Goal: Information Seeking & Learning: Learn about a topic

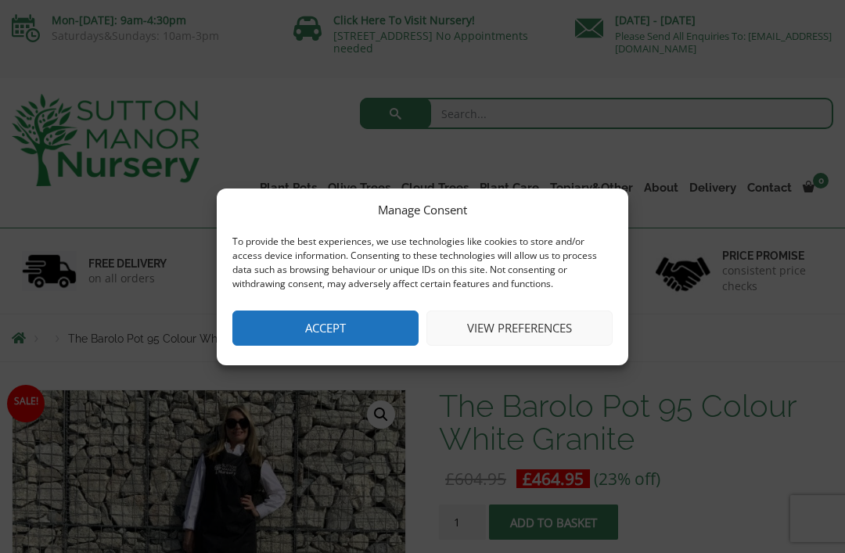
click at [265, 331] on button "Accept" at bounding box center [325, 328] width 186 height 35
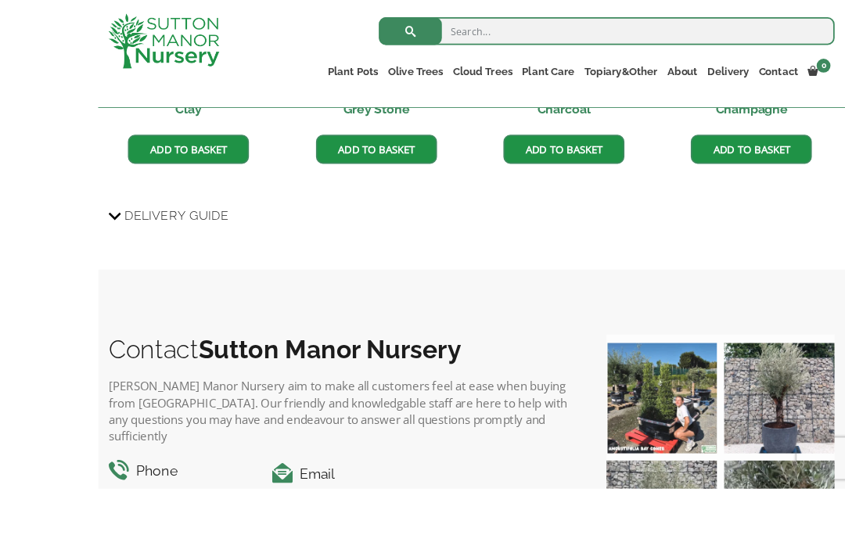
scroll to position [1661, 0]
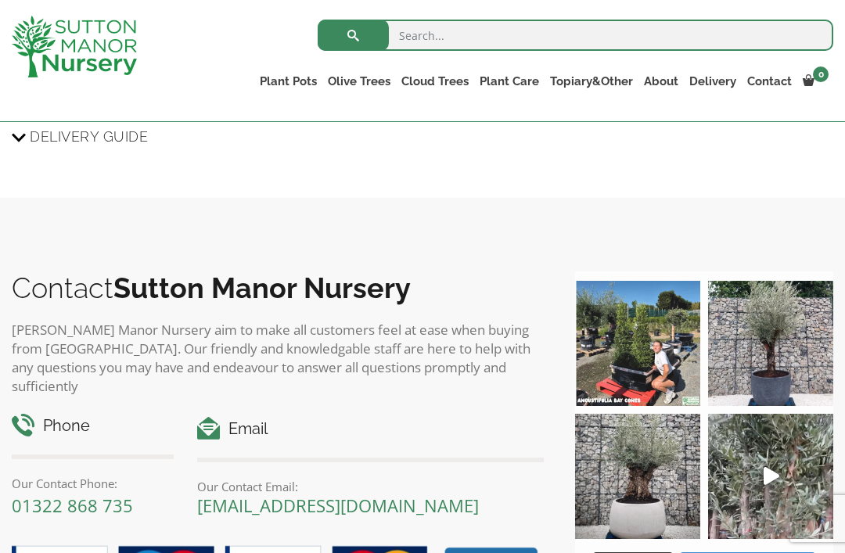
click at [639, 469] on img at bounding box center [637, 476] width 125 height 125
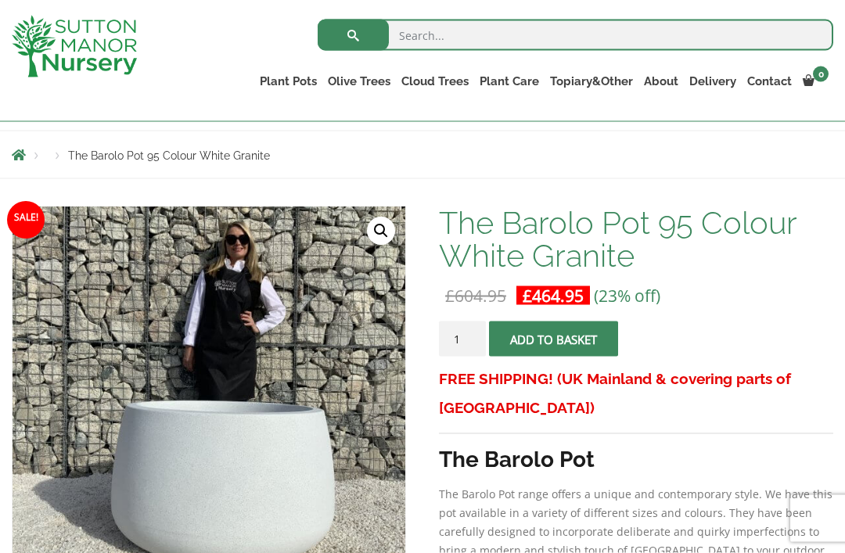
scroll to position [156, 0]
click at [379, 234] on link "🔍" at bounding box center [381, 231] width 28 height 28
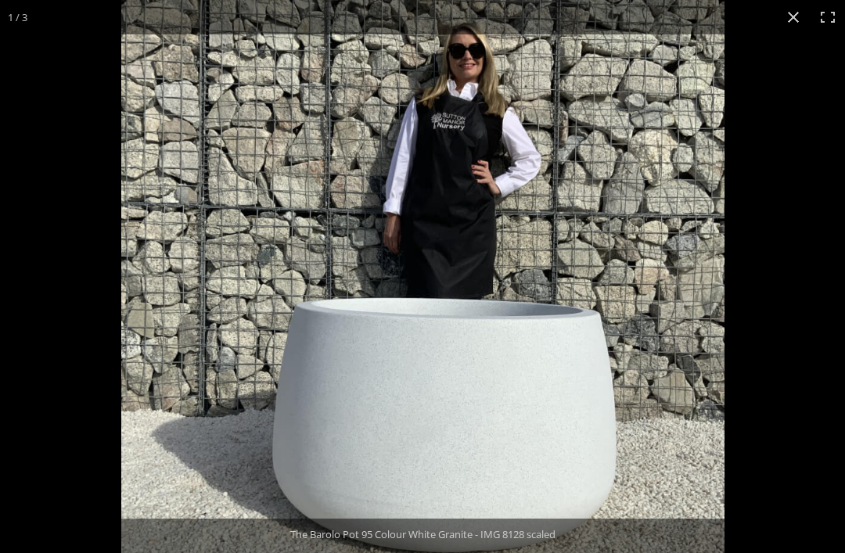
click at [792, 13] on button "Close (Esc)" at bounding box center [793, 17] width 34 height 34
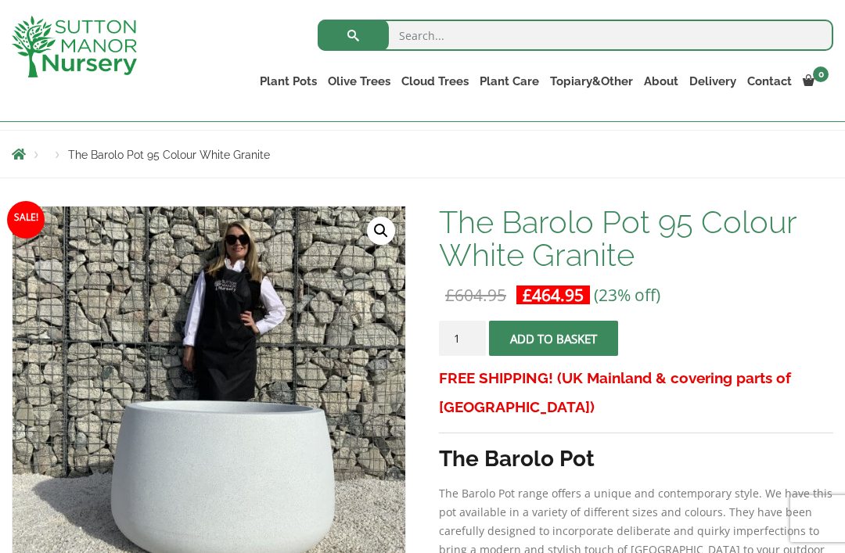
click at [768, 81] on link "Contact" at bounding box center [770, 81] width 56 height 22
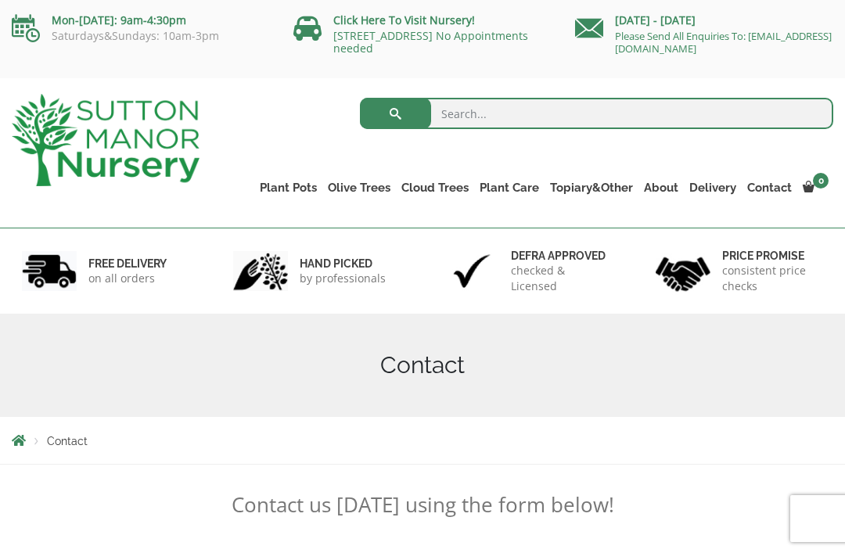
click at [405, 31] on link "[STREET_ADDRESS] No Appointments needed" at bounding box center [430, 41] width 195 height 27
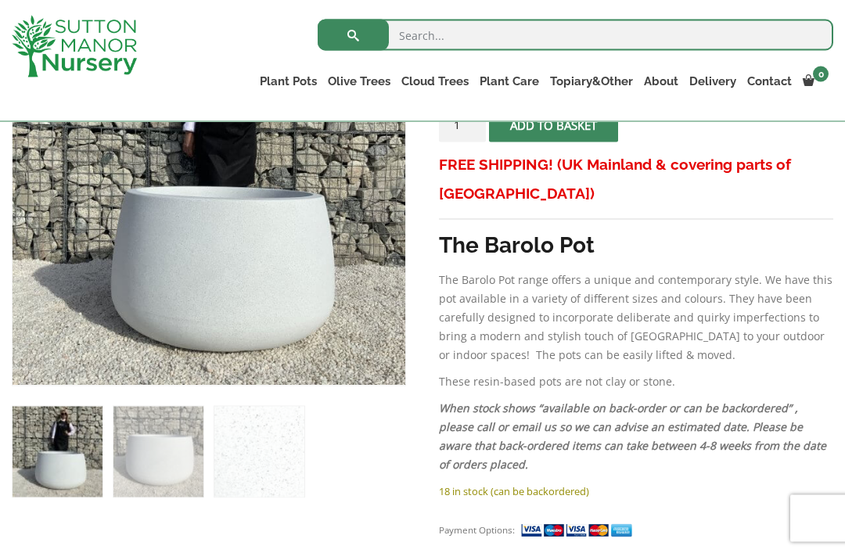
scroll to position [405, 0]
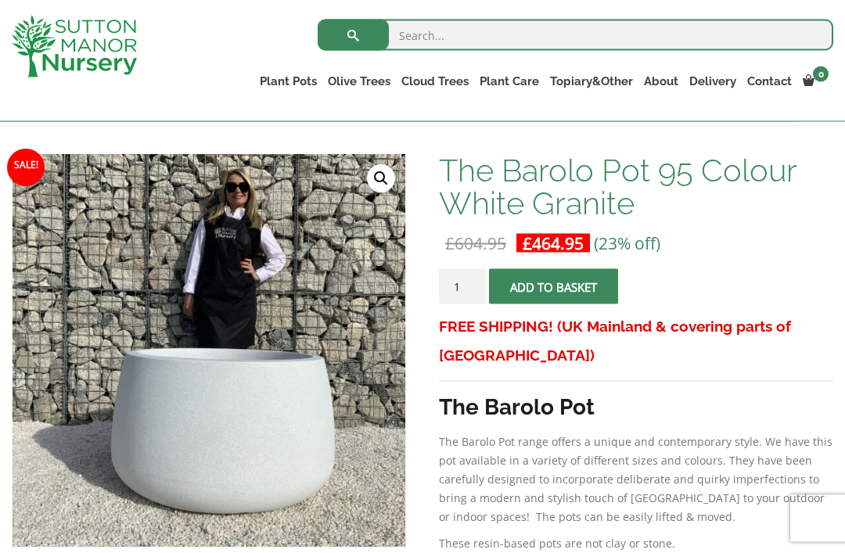
click at [376, 175] on link "🔍" at bounding box center [381, 179] width 28 height 28
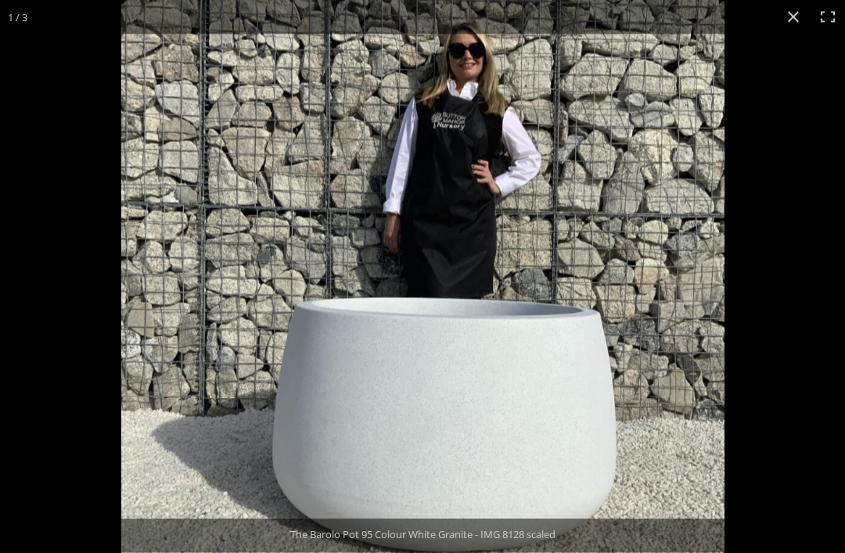
scroll to position [208, 0]
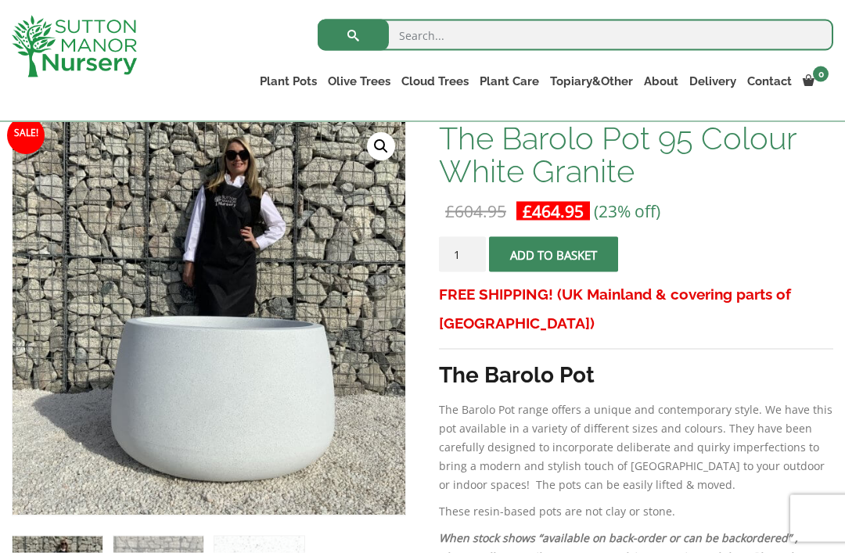
click at [372, 149] on link "🔍" at bounding box center [381, 147] width 28 height 28
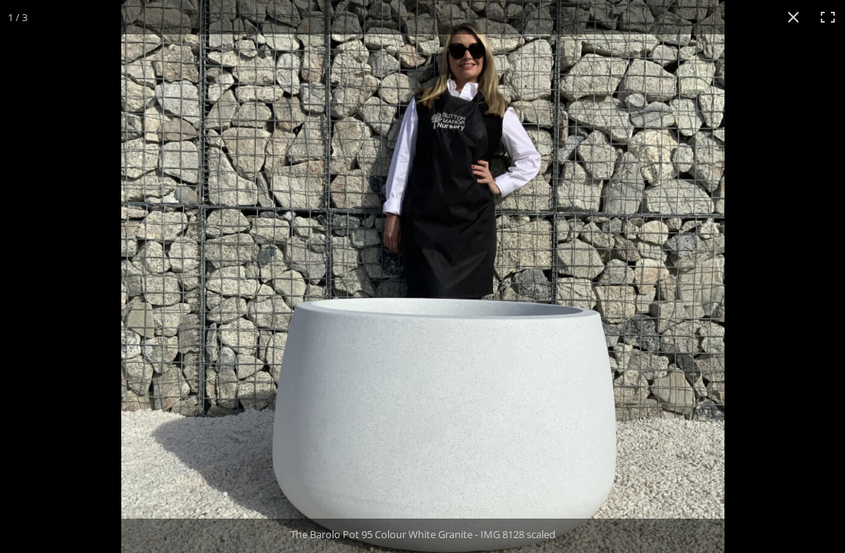
click at [791, 18] on button "Close (Esc)" at bounding box center [793, 17] width 34 height 34
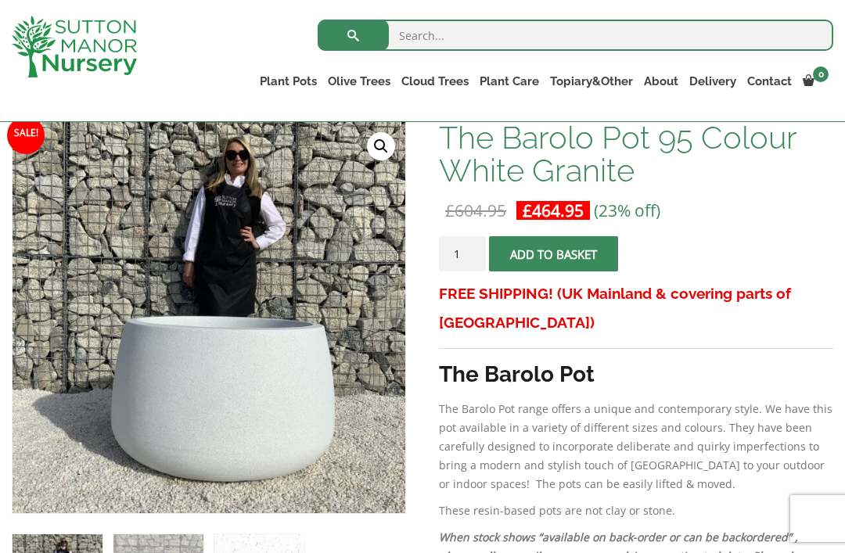
click at [0, 0] on link "CUSTOMER PHOTOS" at bounding box center [0, 0] width 0 height 0
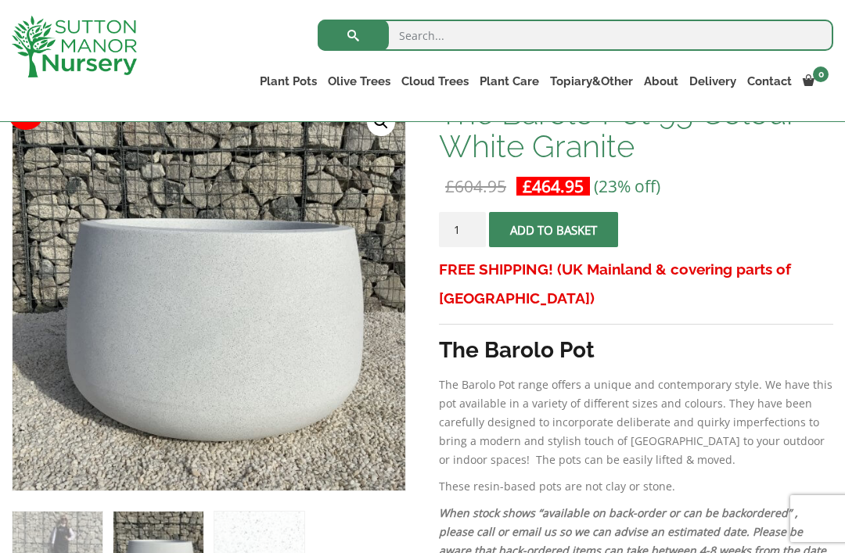
scroll to position [267, 0]
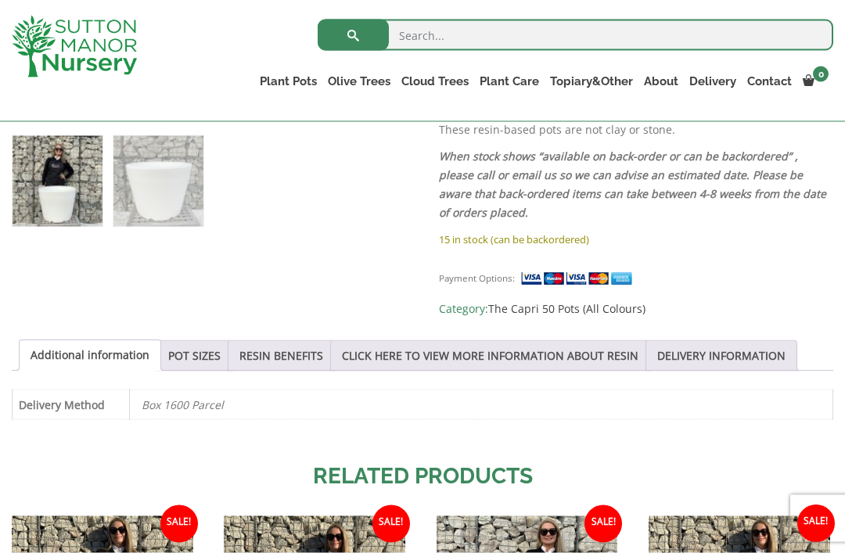
scroll to position [642, 0]
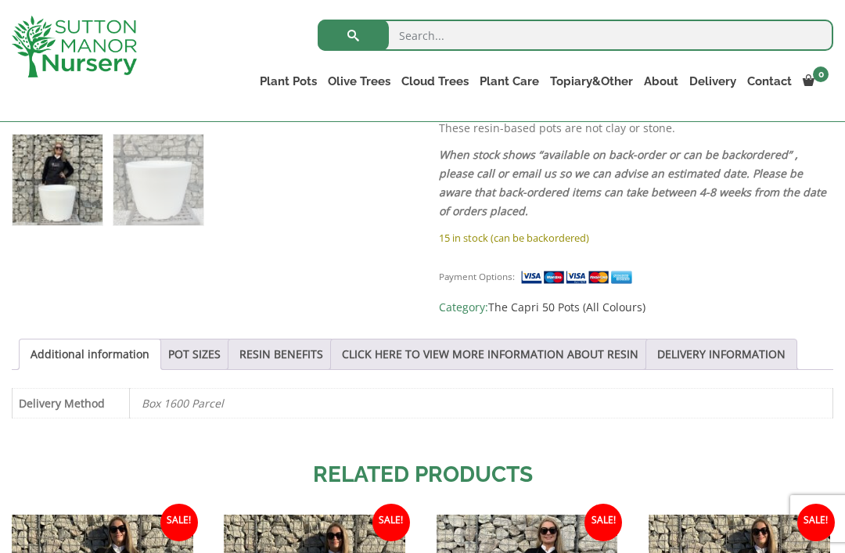
click at [207, 350] on link "POT SIZES" at bounding box center [194, 355] width 52 height 30
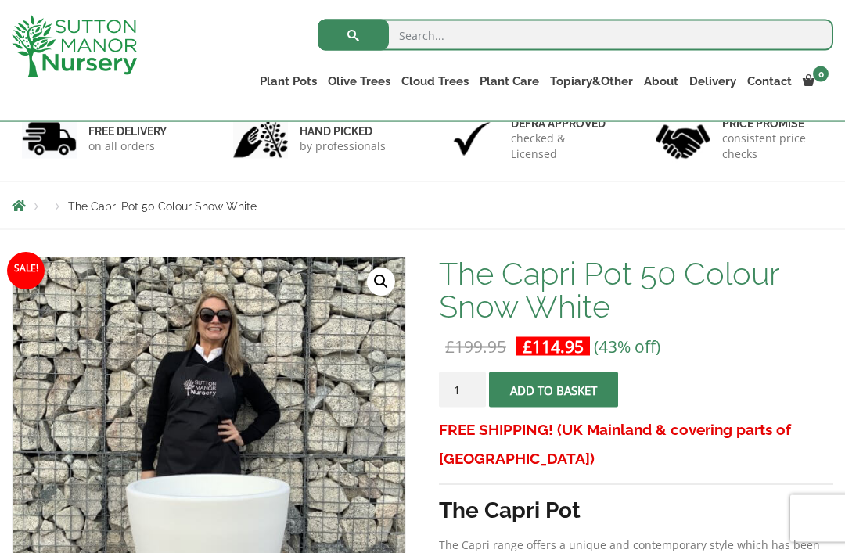
scroll to position [0, 0]
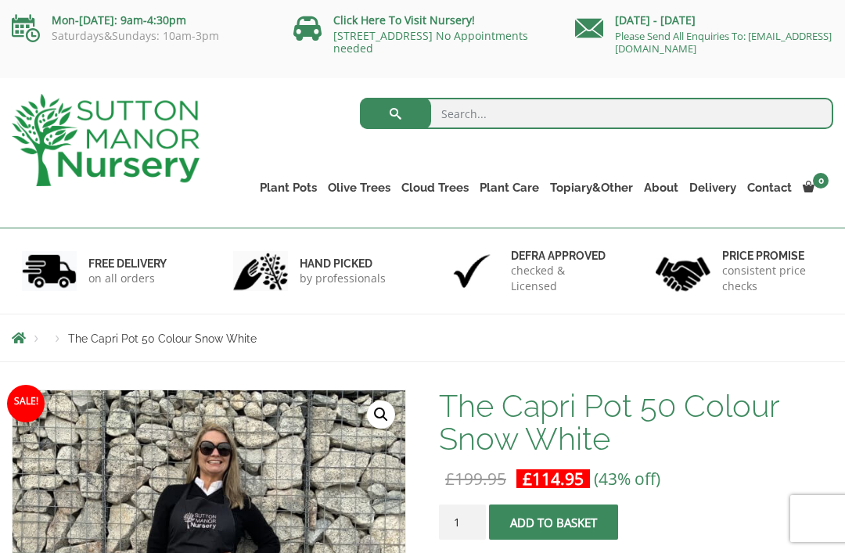
click at [0, 0] on link "The Capri Pots" at bounding box center [0, 0] width 0 height 0
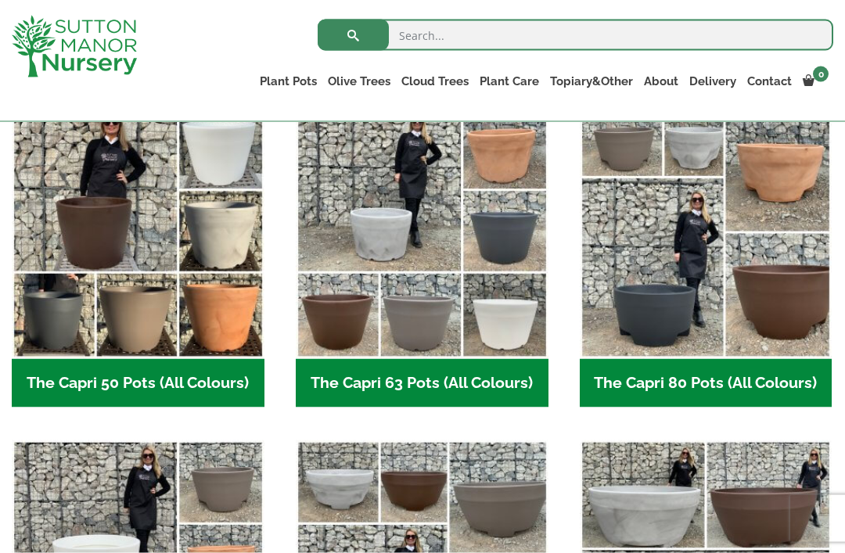
scroll to position [434, 0]
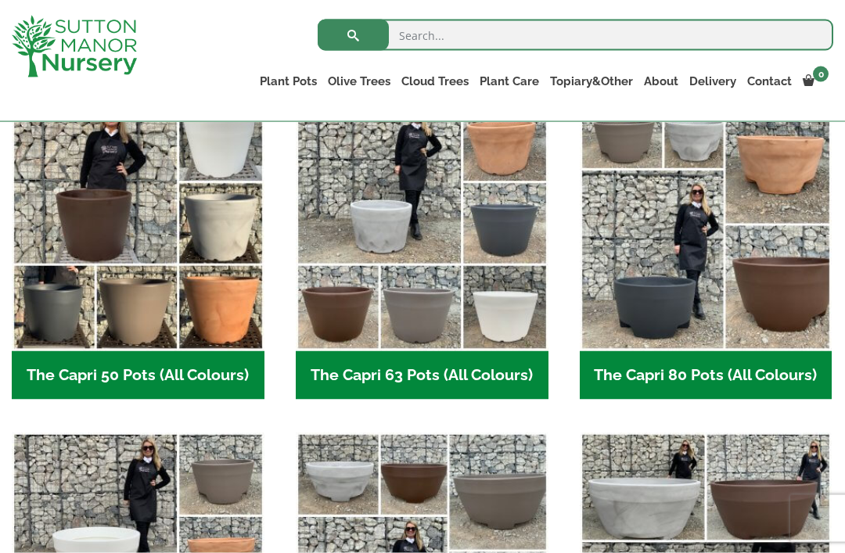
click at [651, 279] on img "Visit product category The Capri 80 Pots (All Colours)" at bounding box center [706, 225] width 253 height 253
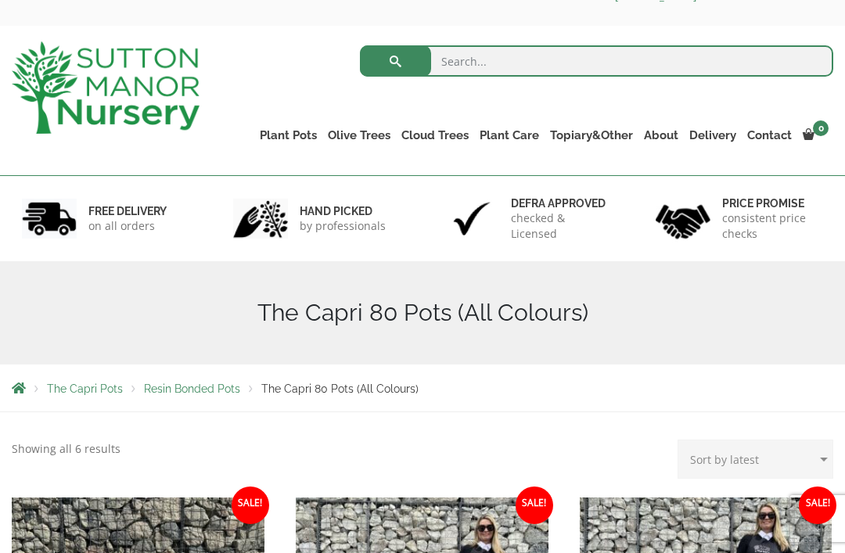
scroll to position [37, 0]
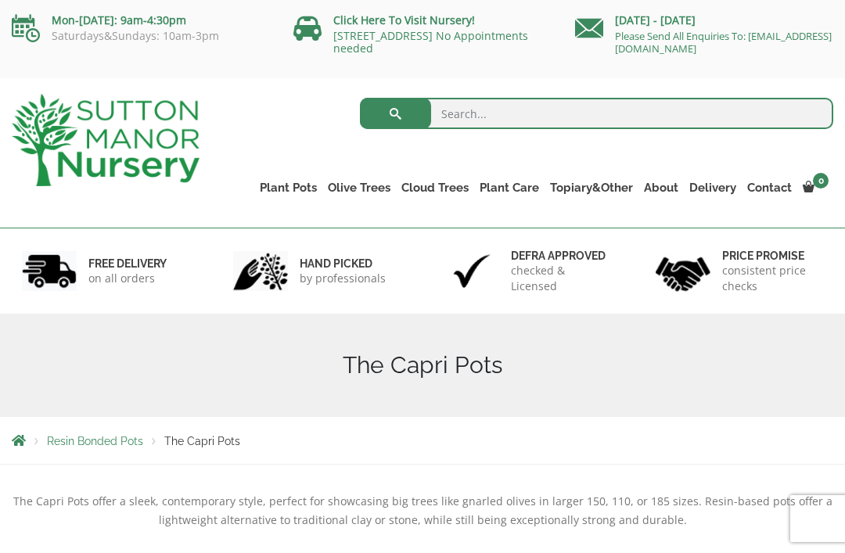
click at [0, 0] on link "The Amalfi Pots" at bounding box center [0, 0] width 0 height 0
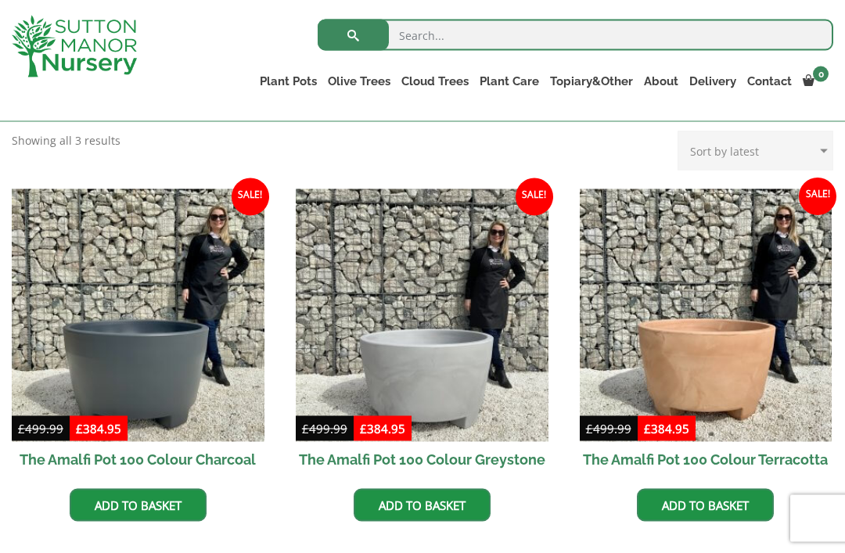
scroll to position [402, 0]
click at [445, 348] on img at bounding box center [422, 315] width 253 height 253
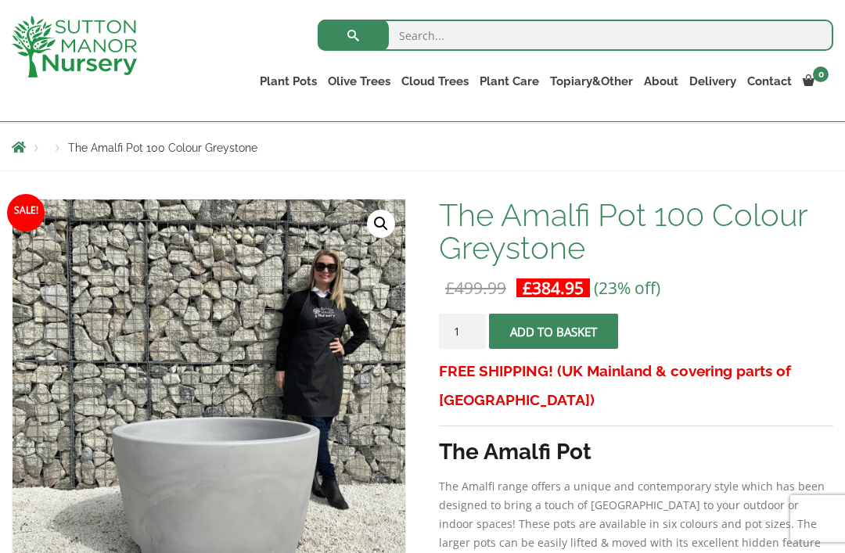
scroll to position [186, 0]
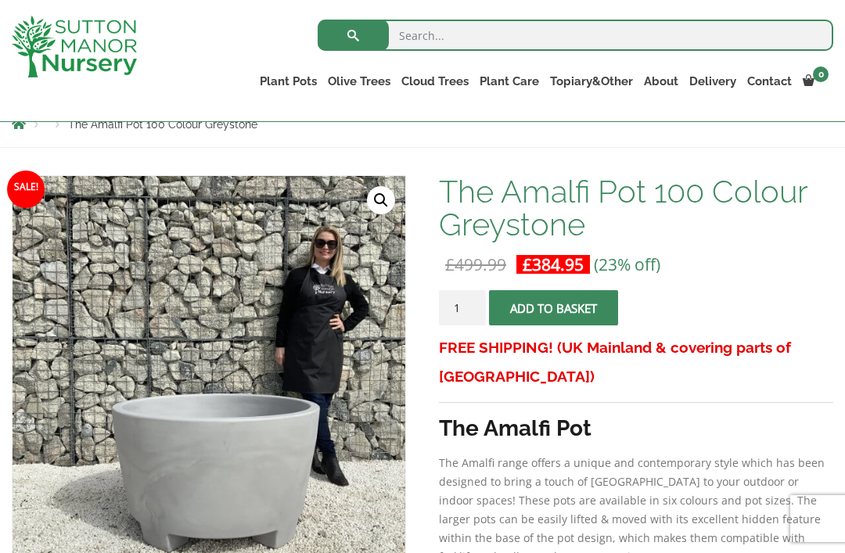
click at [380, 204] on link "🔍" at bounding box center [381, 200] width 28 height 28
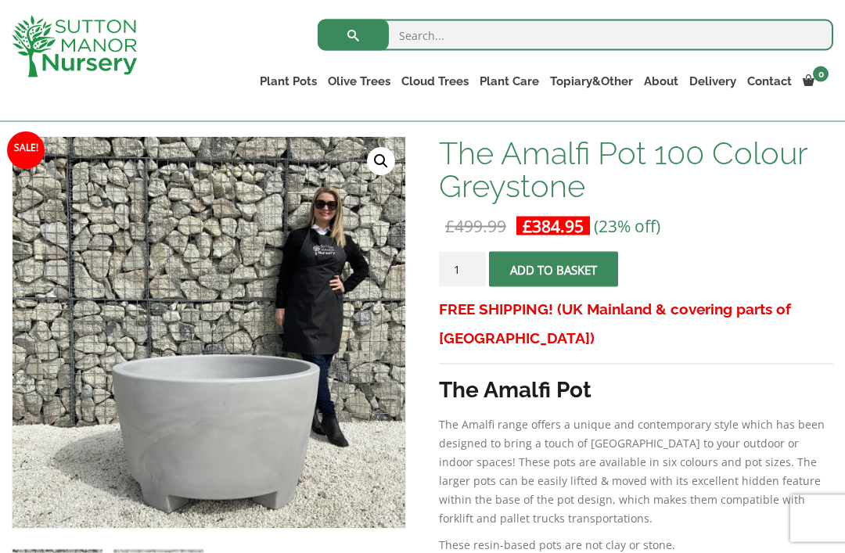
click at [376, 160] on link "🔍" at bounding box center [381, 162] width 28 height 28
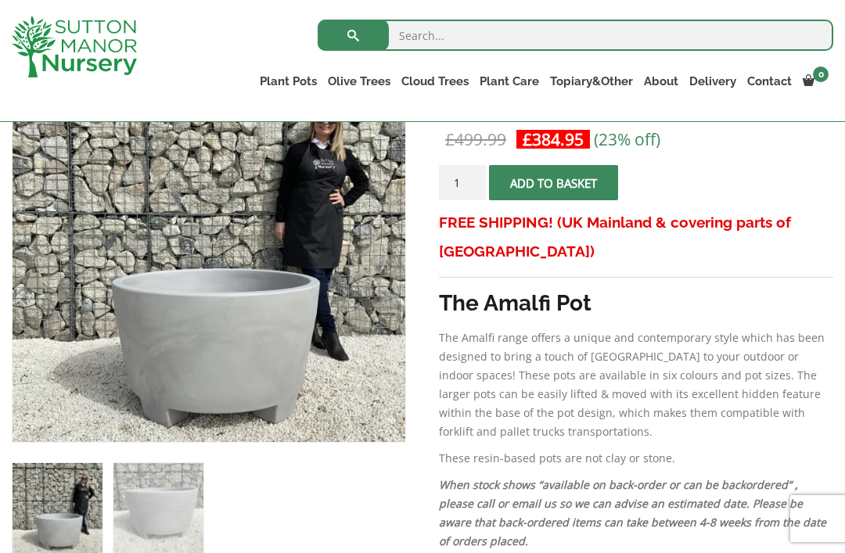
scroll to position [311, 0]
click at [0, 0] on link "Ilex Crenata Cloud Trees" at bounding box center [0, 0] width 0 height 0
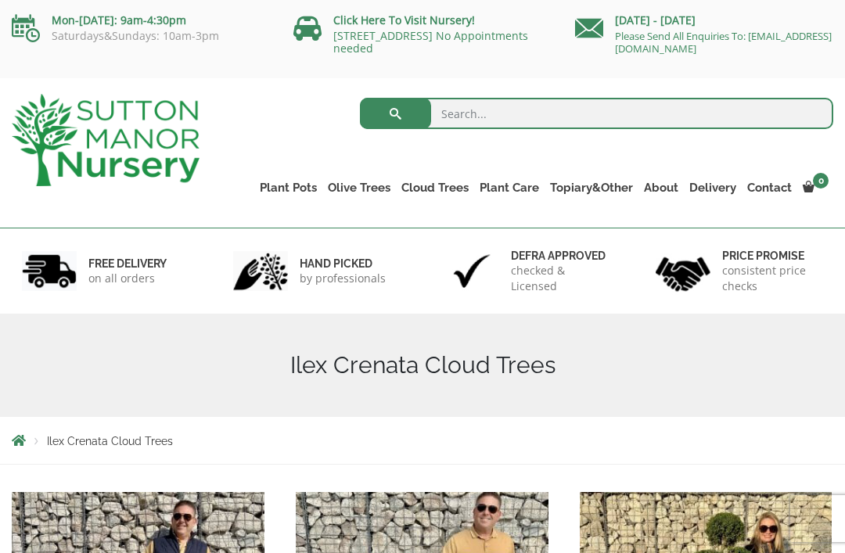
click at [430, 172] on ul "Plant Pots Resin Bonded Pots The Amalfi Pots The Milan Pots The Capri Pots The …" at bounding box center [543, 176] width 579 height 71
click at [0, 0] on link "Gnarled Olive Trees" at bounding box center [0, 0] width 0 height 0
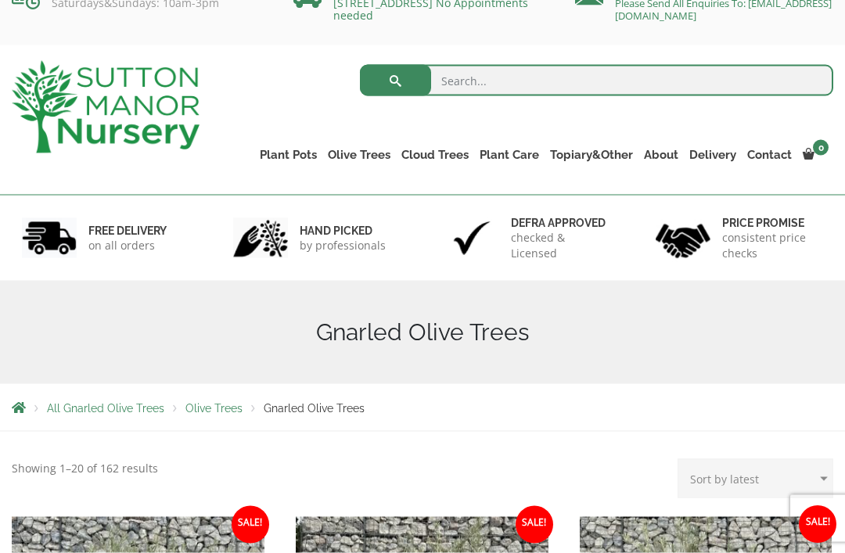
scroll to position [32, 0]
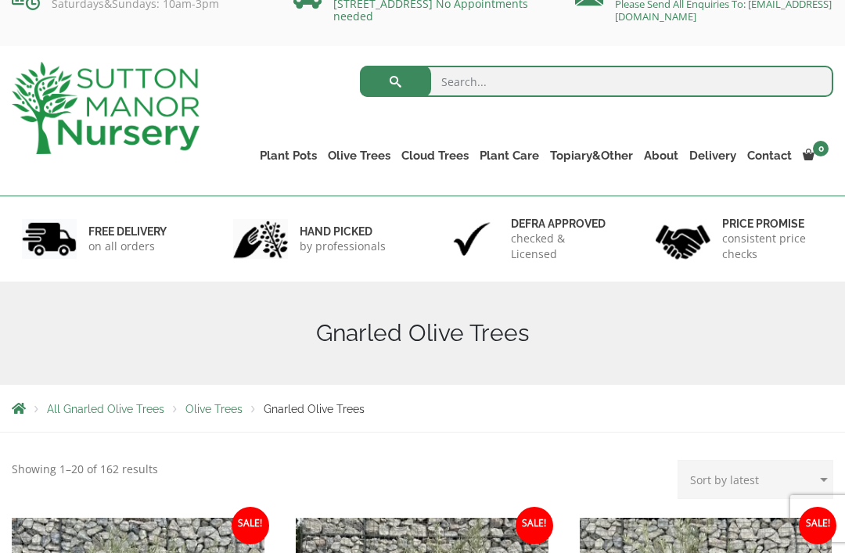
click at [0, 0] on link "Gnarled Olive Trees XXL" at bounding box center [0, 0] width 0 height 0
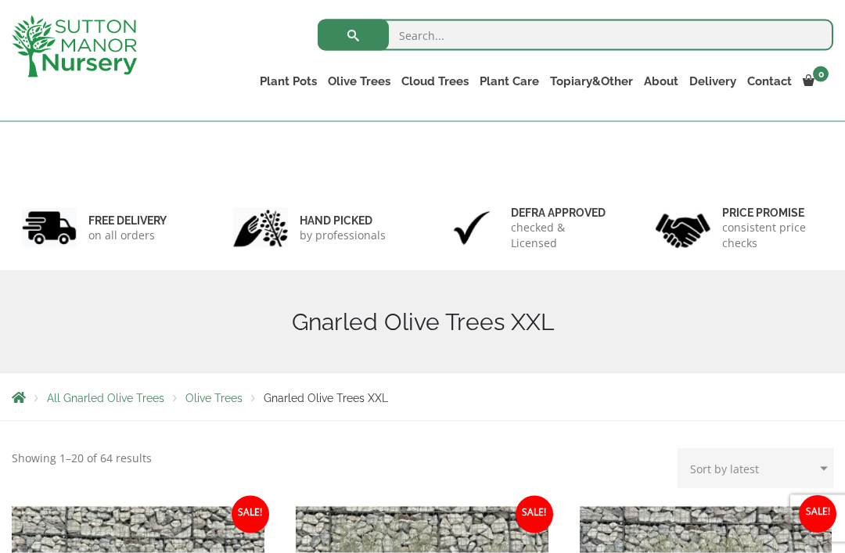
scroll to position [14, 0]
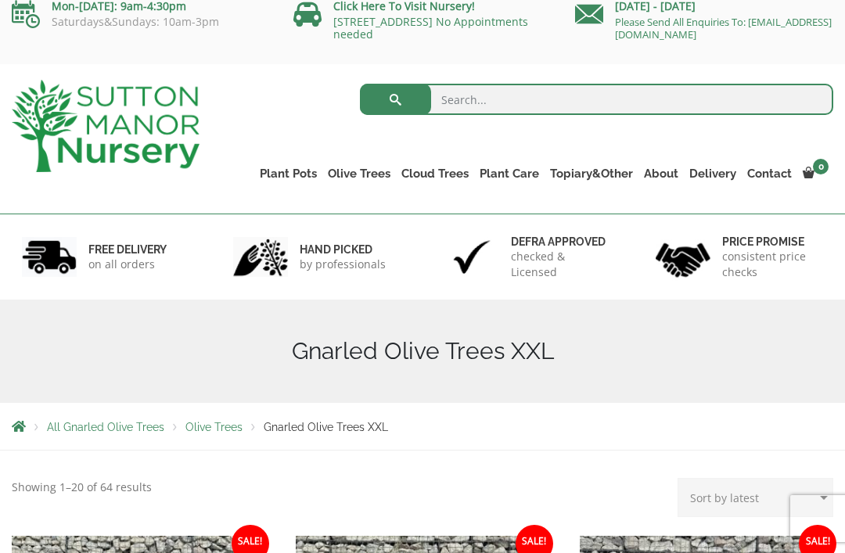
click at [0, 0] on link "Gnarled Plateau Olive Tree XL" at bounding box center [0, 0] width 0 height 0
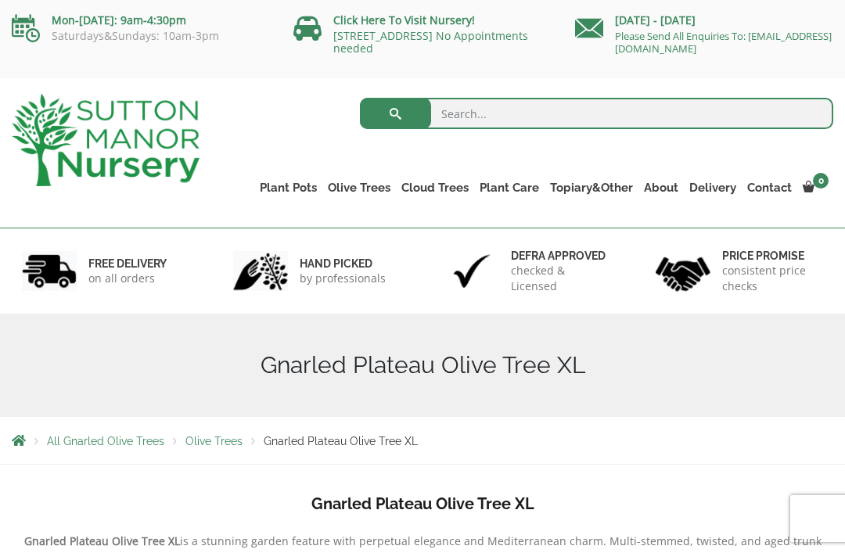
click at [0, 0] on link "Gnarled Multi Stem Olives" at bounding box center [0, 0] width 0 height 0
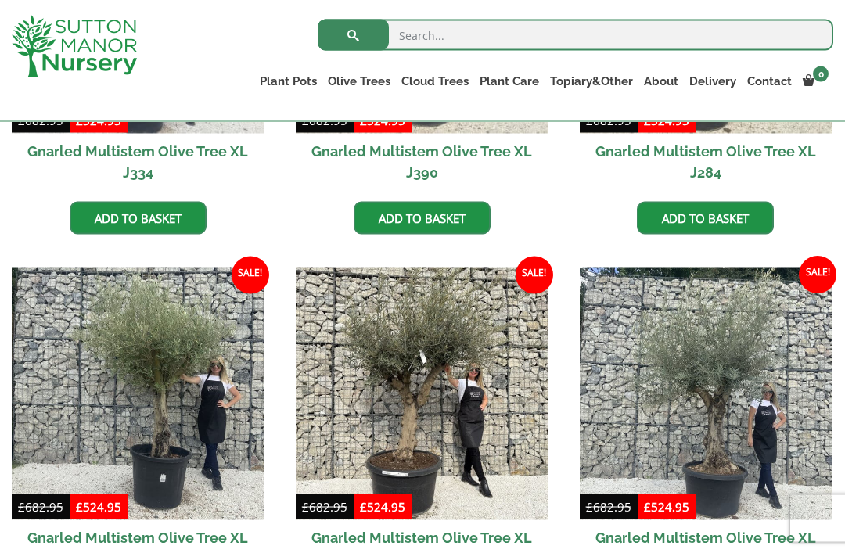
scroll to position [924, 0]
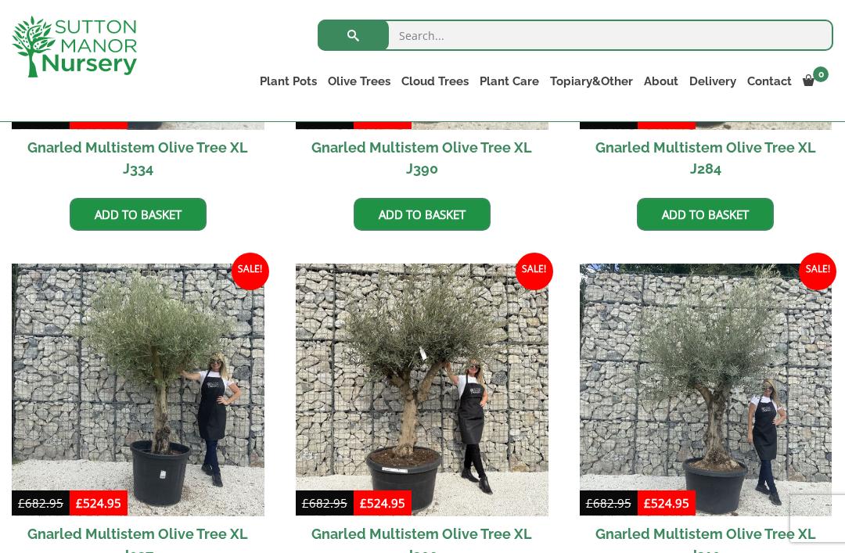
click at [176, 361] on img at bounding box center [138, 390] width 253 height 253
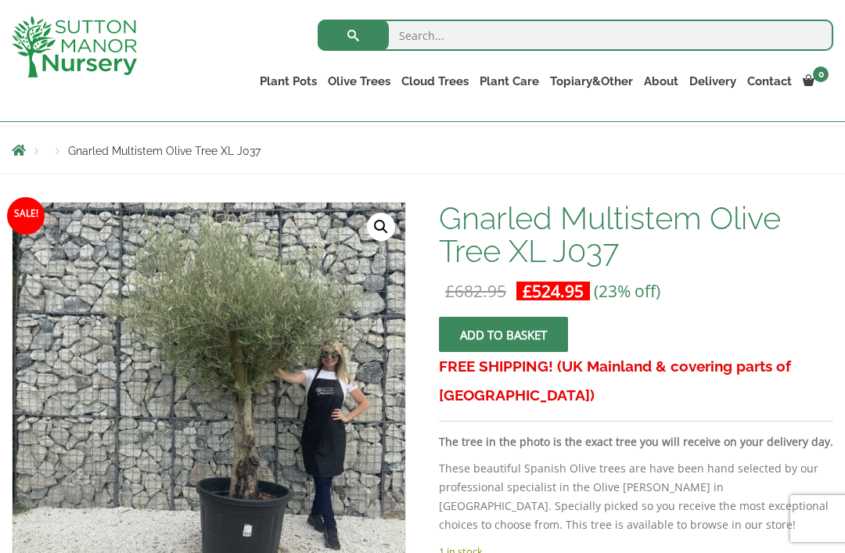
scroll to position [196, 0]
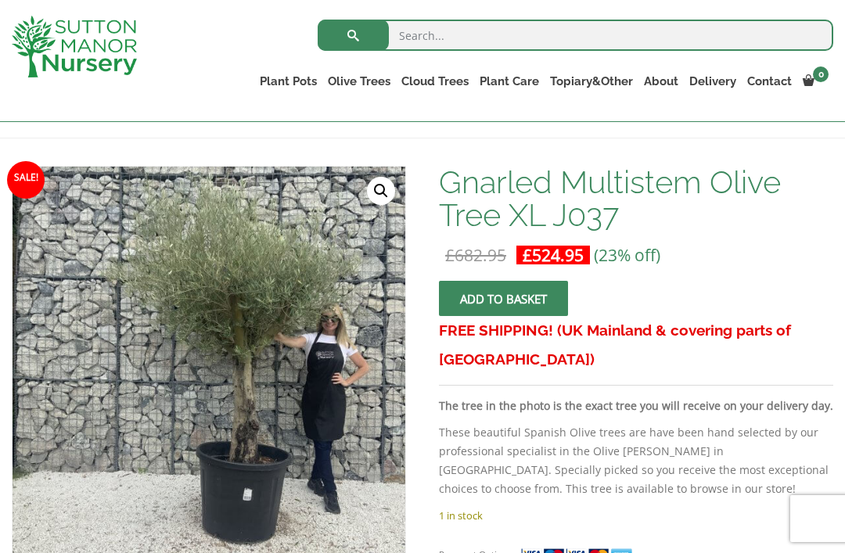
click at [372, 198] on link "🔍" at bounding box center [381, 191] width 28 height 28
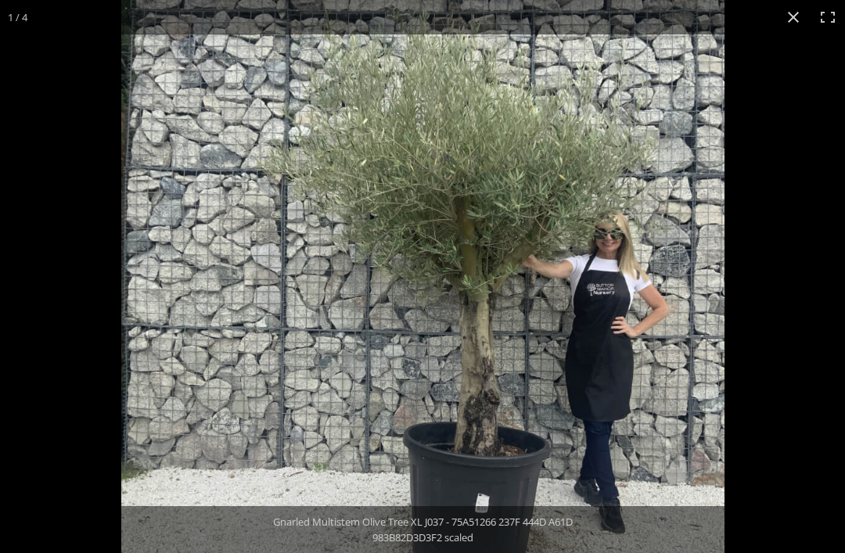
click at [779, 22] on button "Close (Esc)" at bounding box center [793, 17] width 34 height 34
